Goal: Information Seeking & Learning: Learn about a topic

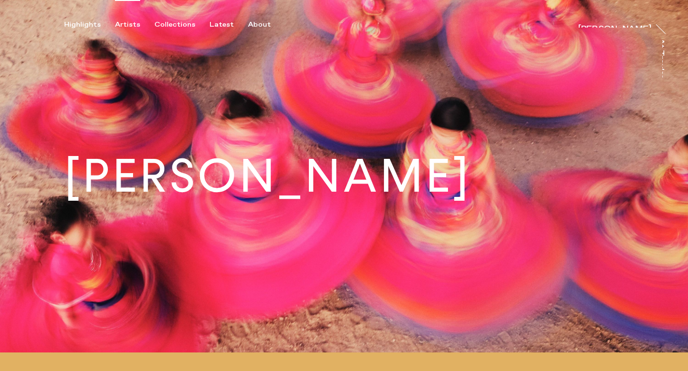
click at [128, 26] on div "Artists" at bounding box center [127, 24] width 25 height 9
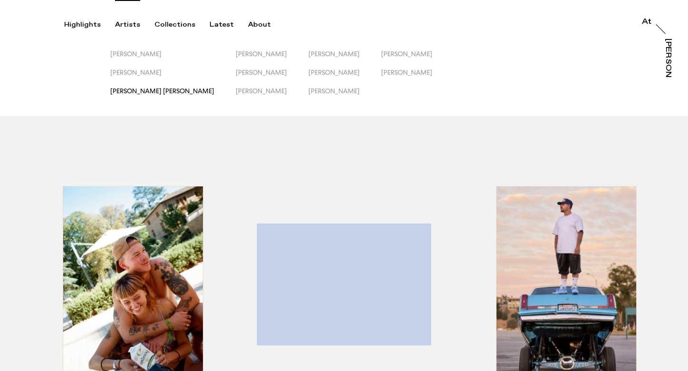
click at [160, 92] on span "[PERSON_NAME] [PERSON_NAME]" at bounding box center [162, 91] width 104 height 8
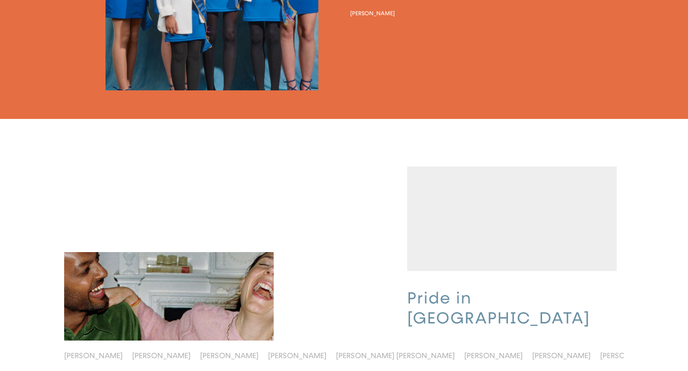
scroll to position [1537, 0]
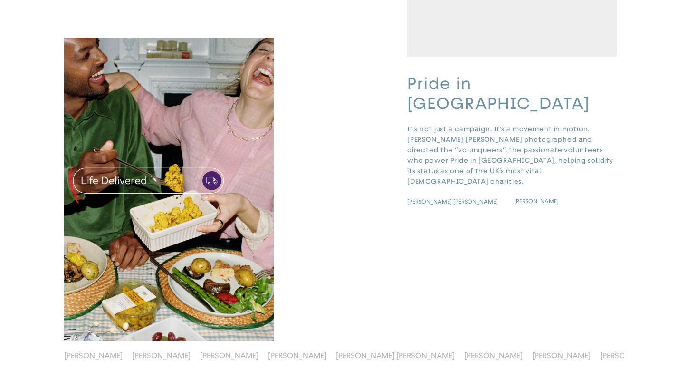
click at [472, 57] on video "button" at bounding box center [511, 4] width 209 height 105
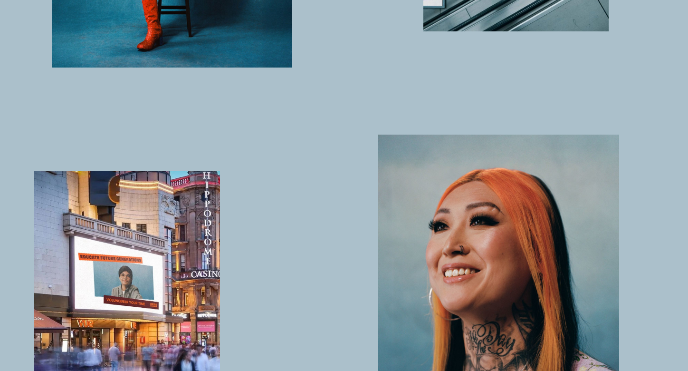
scroll to position [764, 0]
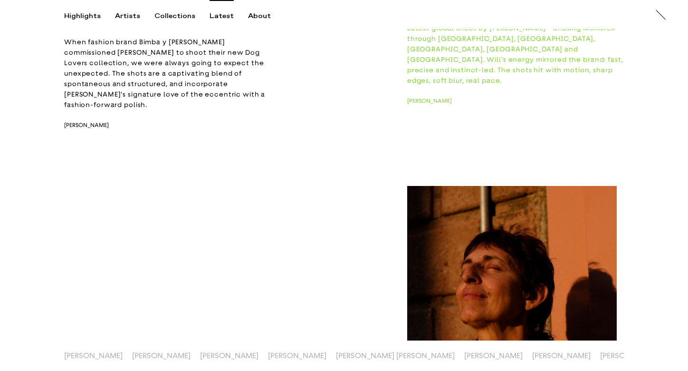
scroll to position [237, 0]
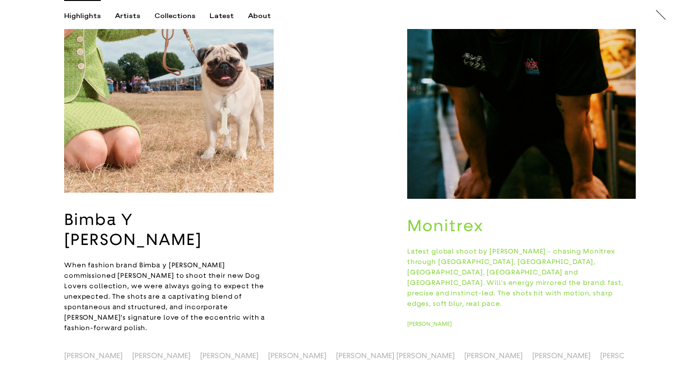
click at [76, 16] on div "Highlights" at bounding box center [82, 16] width 37 height 9
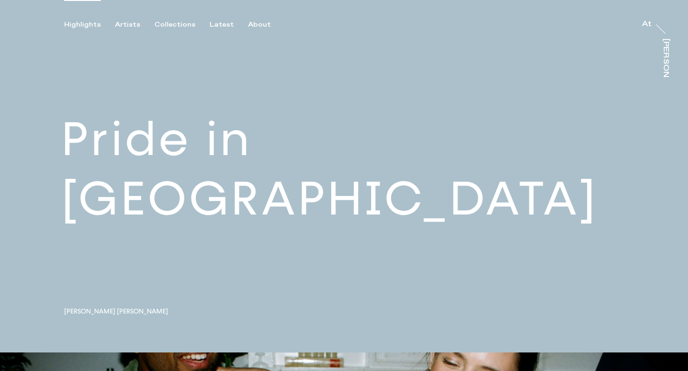
click at [78, 24] on div "Highlights" at bounding box center [82, 24] width 37 height 9
click at [124, 22] on div "Artists" at bounding box center [127, 24] width 25 height 9
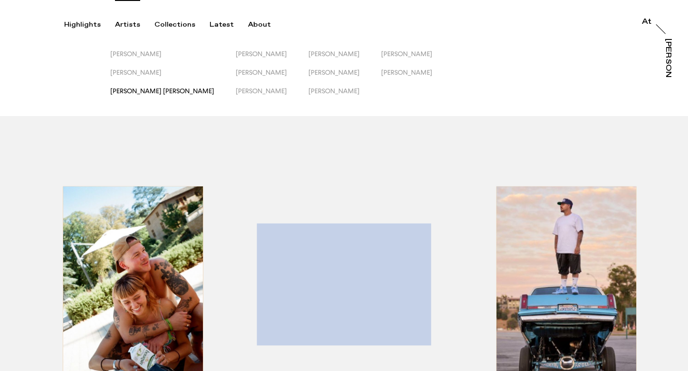
click at [148, 87] on span "[PERSON_NAME] [PERSON_NAME]" at bounding box center [162, 91] width 104 height 8
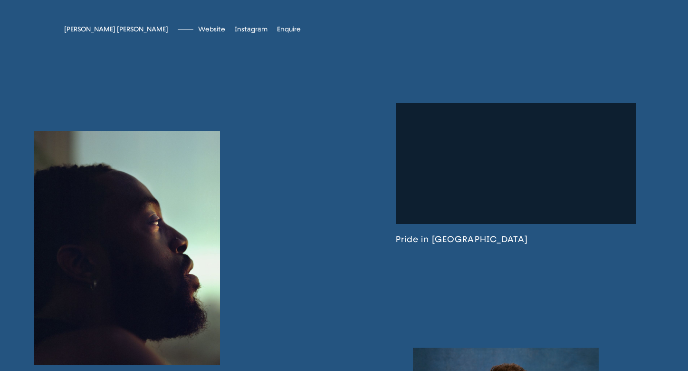
scroll to position [495, 0]
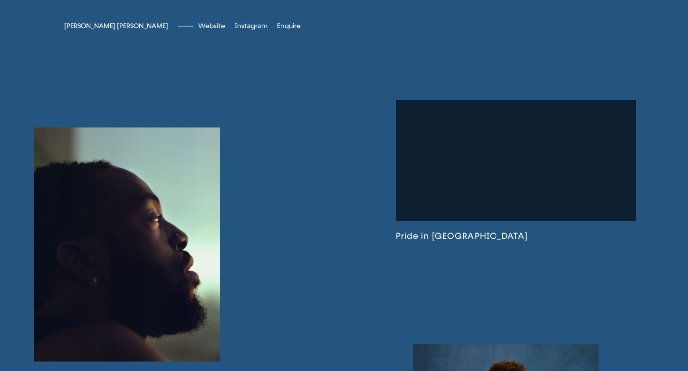
click at [493, 157] on link at bounding box center [516, 170] width 241 height 141
